Goal: Answer question/provide support: Share knowledge or assist other users

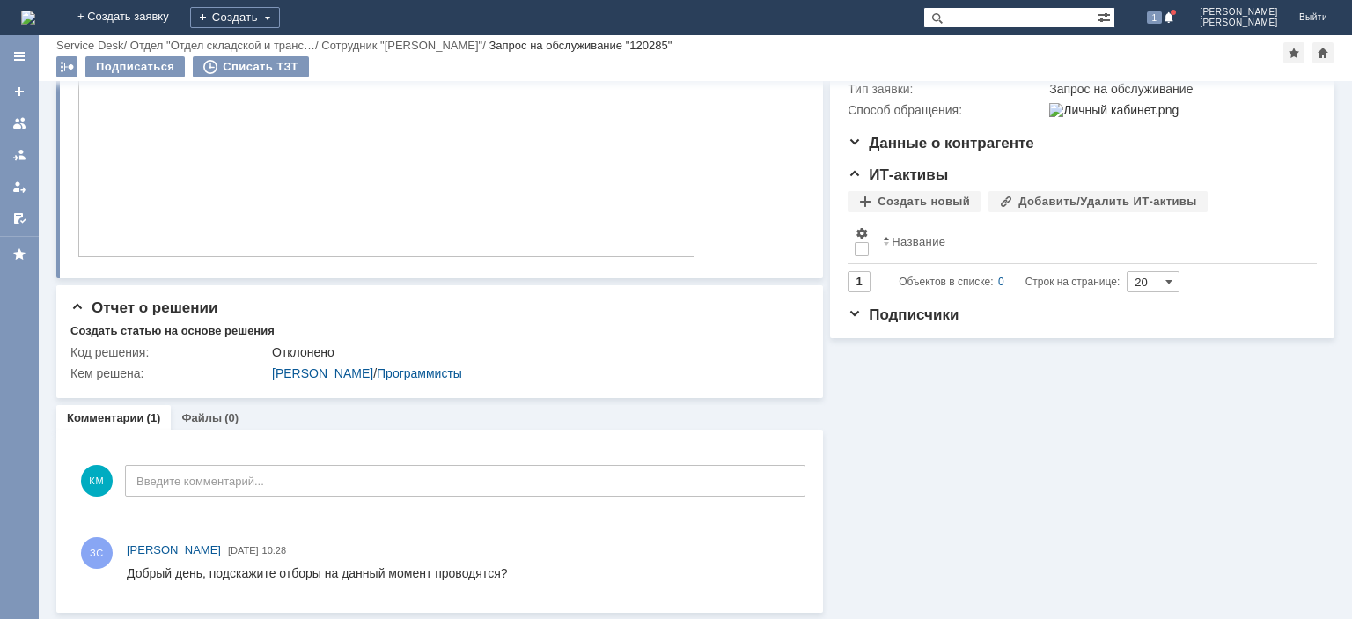
scroll to position [109, 0]
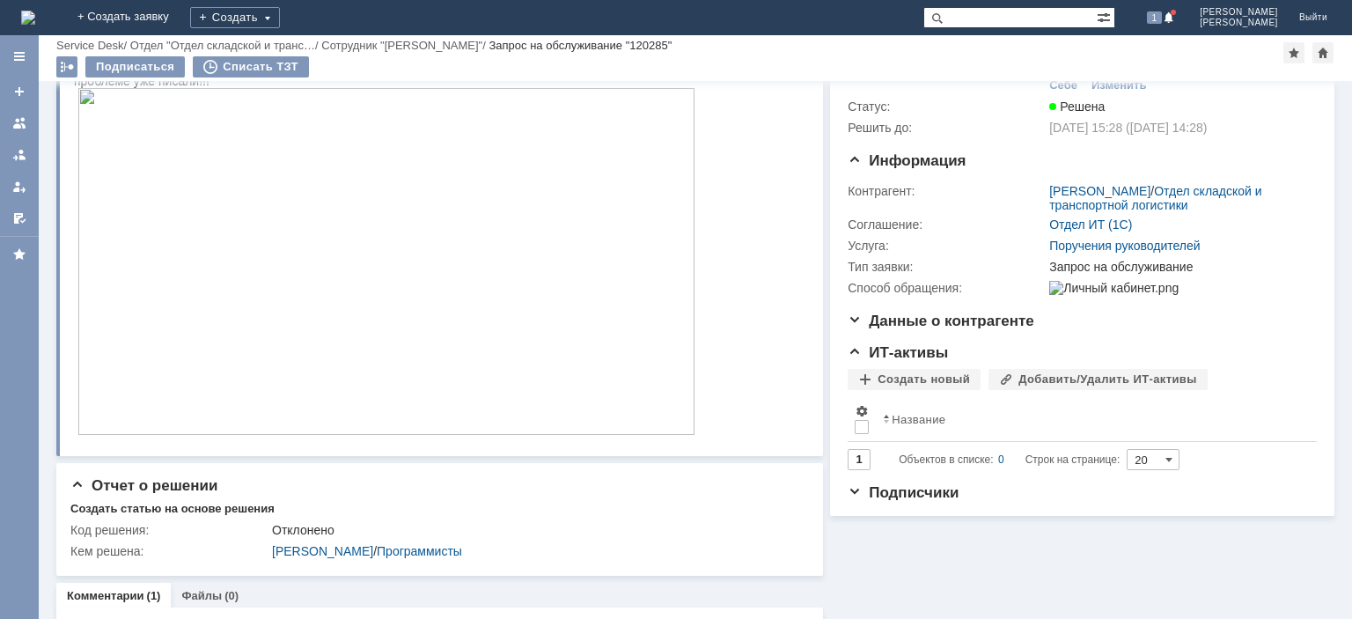
click at [356, 284] on img at bounding box center [386, 261] width 616 height 347
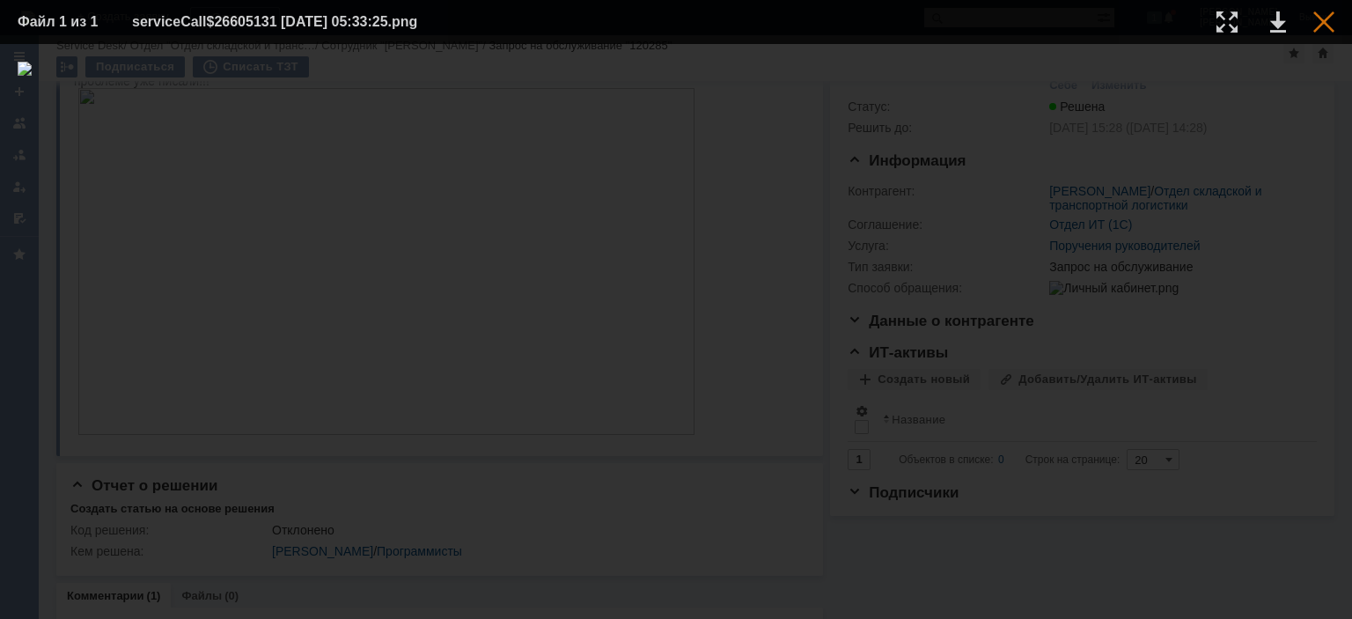
click at [1316, 23] on div at bounding box center [1323, 21] width 21 height 21
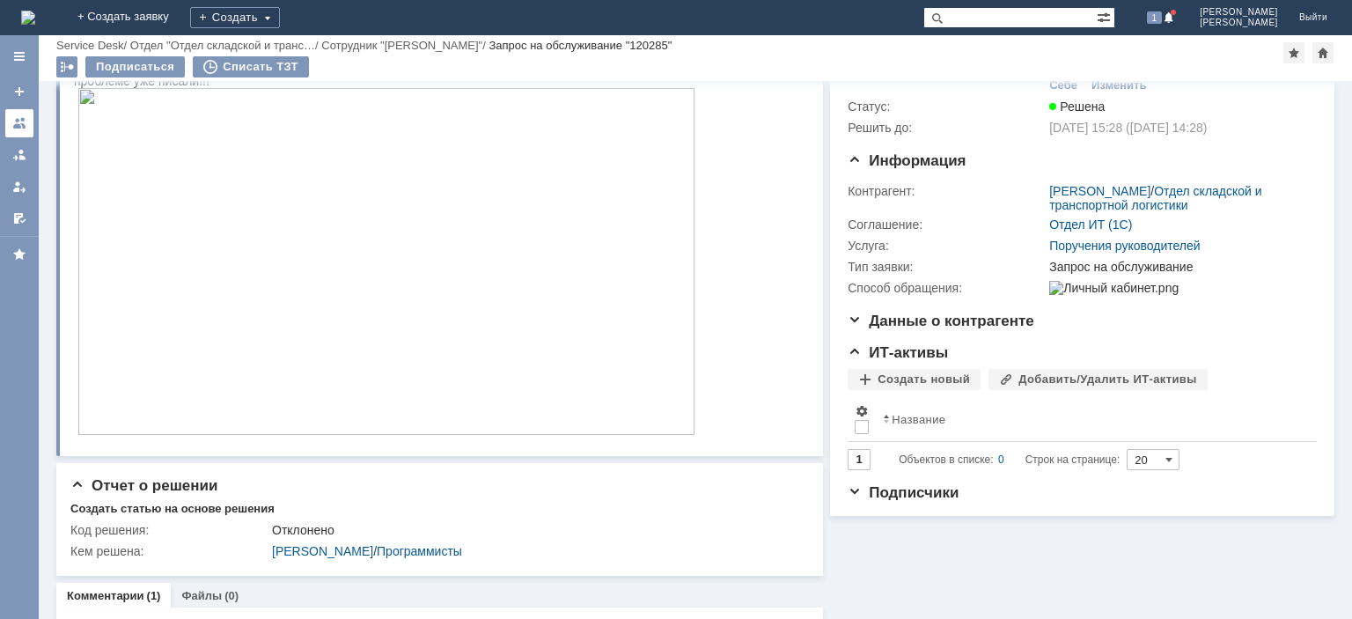
click at [18, 121] on div at bounding box center [19, 123] width 14 height 14
